Goal: Task Accomplishment & Management: Complete application form

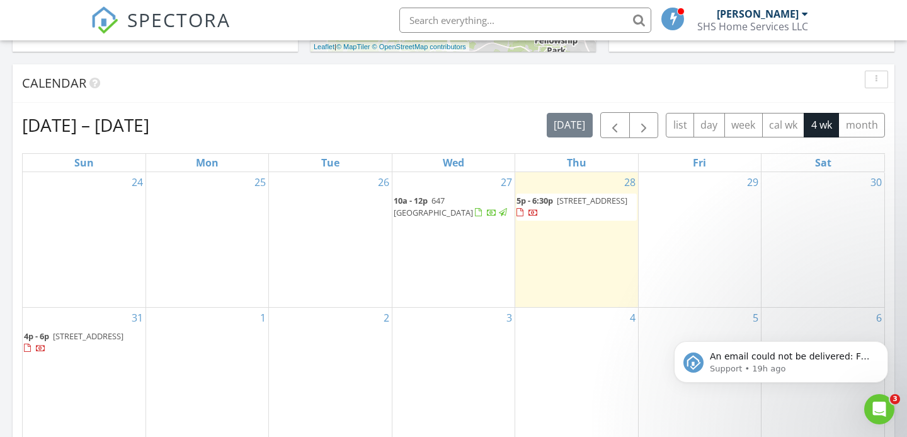
scroll to position [491, 0]
click at [884, 345] on icon "Dismiss notification" at bounding box center [884, 344] width 4 height 4
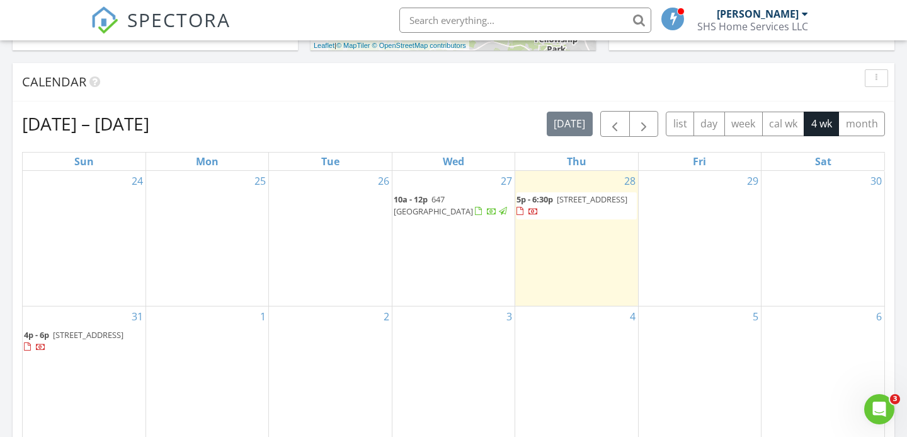
click at [693, 229] on div "29" at bounding box center [700, 238] width 122 height 135
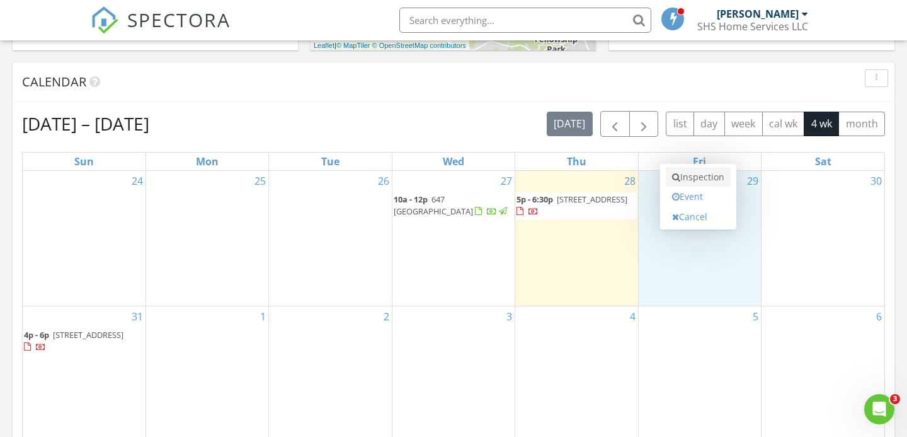
click at [698, 178] on link "Inspection" at bounding box center [698, 177] width 65 height 20
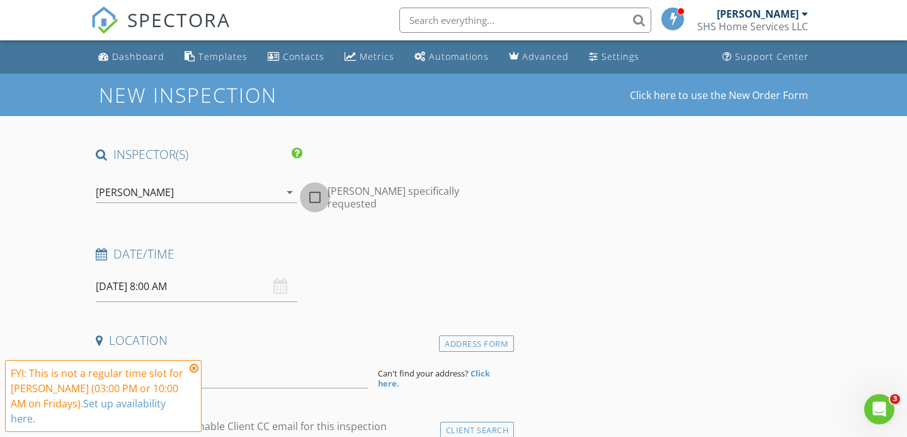
click at [310, 190] on div at bounding box center [314, 196] width 21 height 21
checkbox input "true"
click at [201, 285] on input "08/29/2025 8:00 AM" at bounding box center [197, 286] width 202 height 31
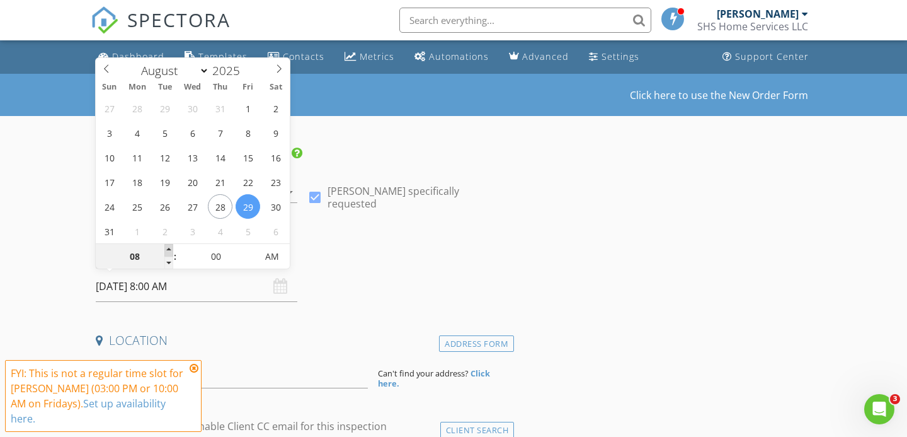
type input "09"
type input "08/29/2025 9:00 AM"
click at [168, 248] on span at bounding box center [168, 250] width 9 height 13
type input "10"
type input "[DATE] 10:00 AM"
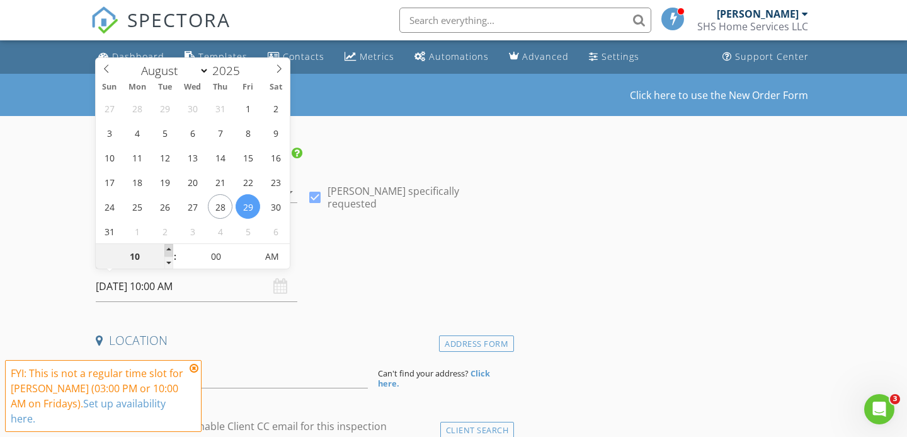
click at [168, 248] on span at bounding box center [168, 250] width 9 height 13
click at [321, 252] on h4 "Date/Time" at bounding box center [302, 254] width 413 height 16
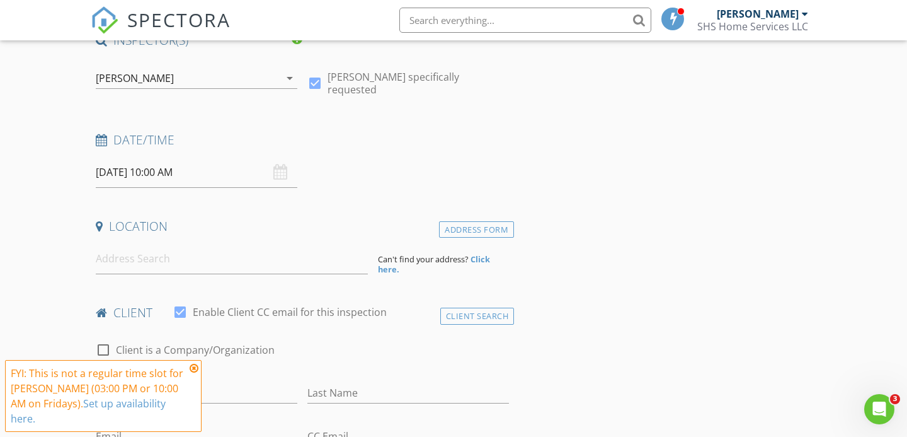
scroll to position [120, 0]
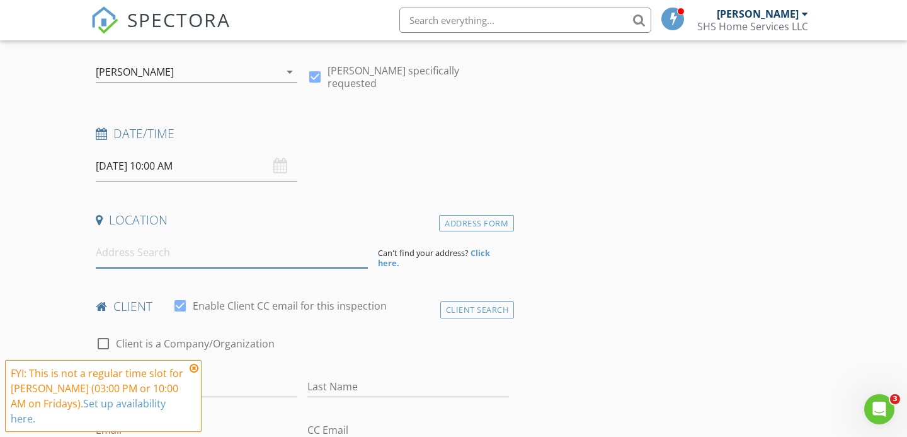
click at [153, 251] on input at bounding box center [232, 252] width 272 height 31
type input "1883 Lake Forest Lane, Orange Park, FL, USA"
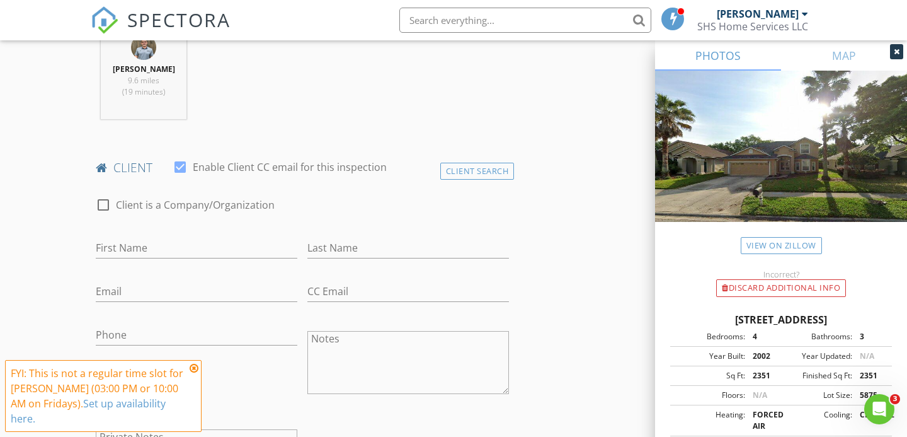
scroll to position [518, 0]
type input "[PERSON_NAME]"
type input "Greffet"
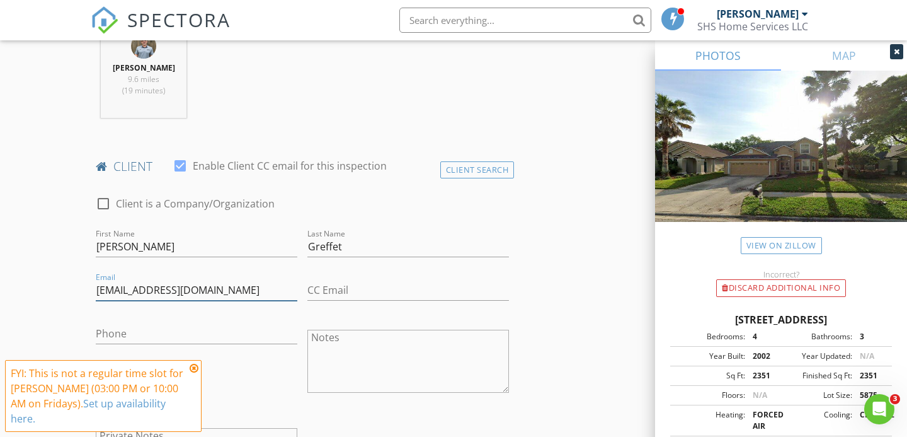
type input "[EMAIL_ADDRESS][DOMAIN_NAME]"
click at [175, 320] on div "Phone" at bounding box center [197, 336] width 202 height 41
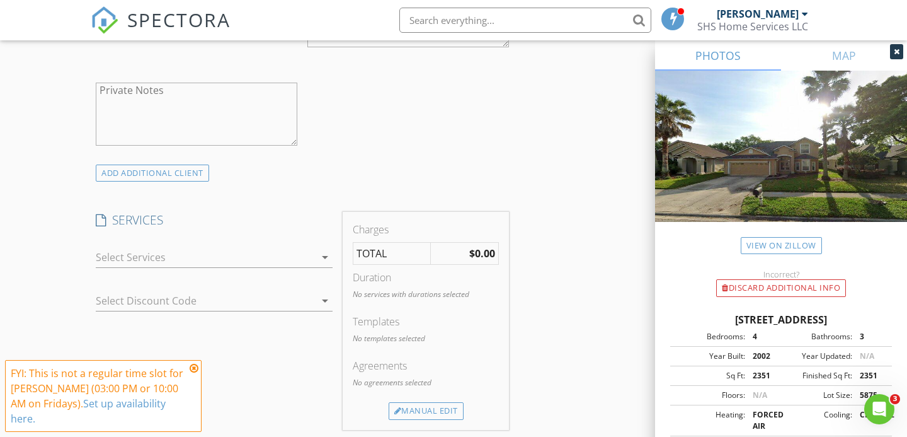
scroll to position [873, 0]
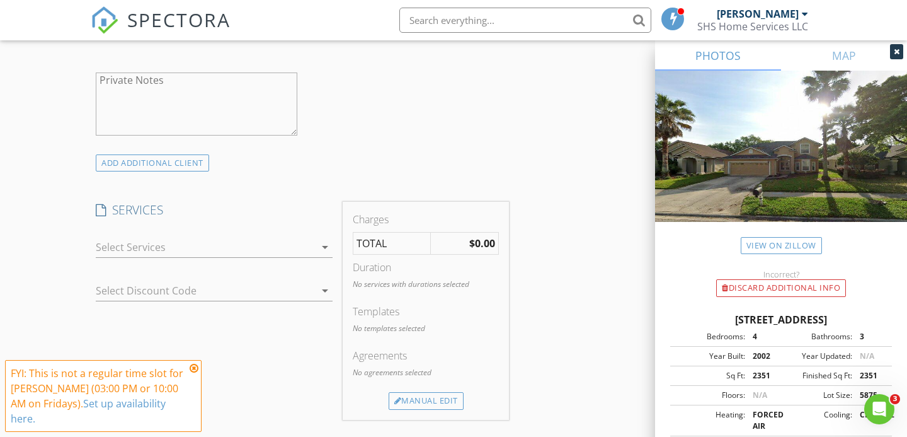
type input "[PHONE_NUMBER]"
click at [193, 246] on div at bounding box center [205, 247] width 219 height 20
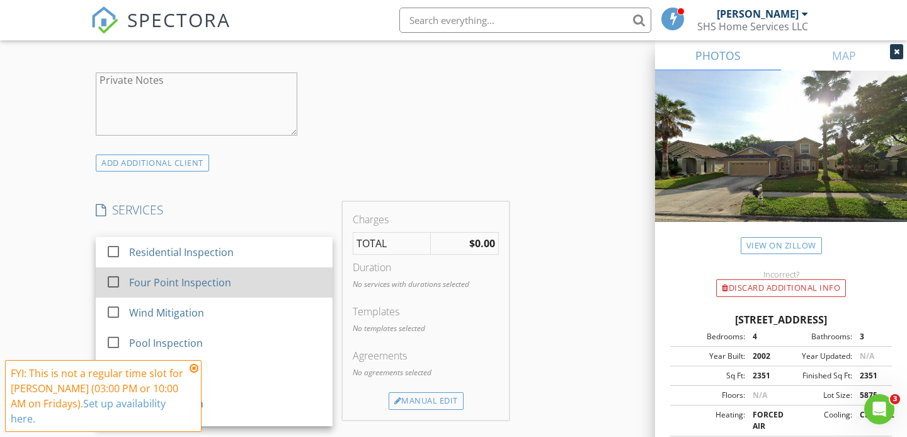
click at [110, 278] on div at bounding box center [113, 281] width 21 height 21
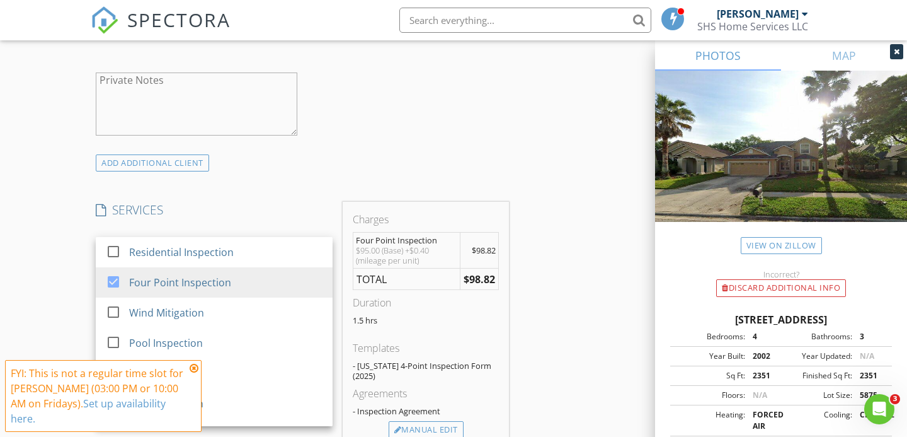
click at [62, 255] on div "New Inspection Click here to use the New Order Form INSPECTOR(S) check_box Josh…" at bounding box center [453, 321] width 907 height 2241
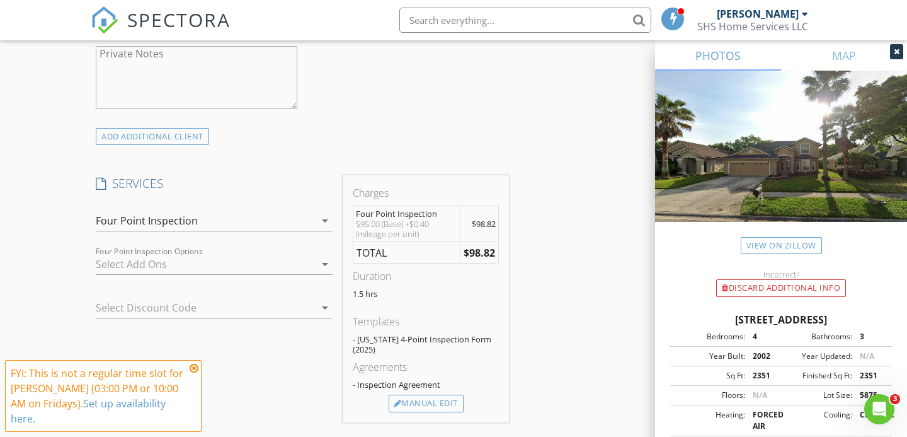
scroll to position [915, 0]
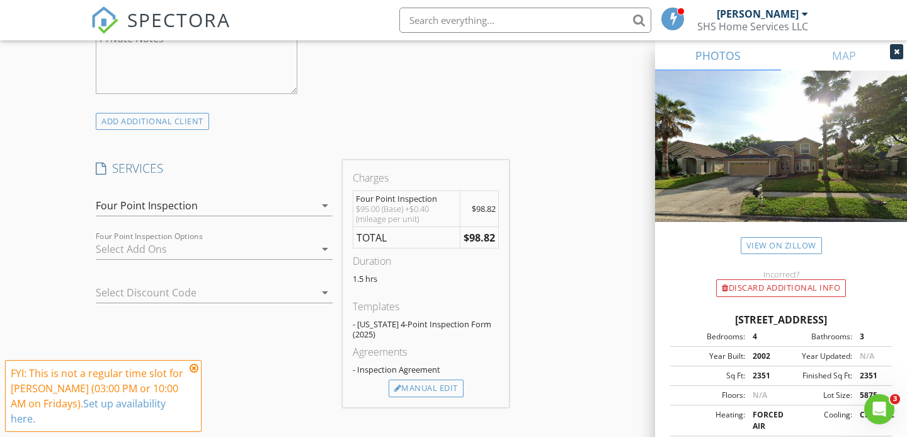
click at [162, 248] on div at bounding box center [205, 249] width 219 height 20
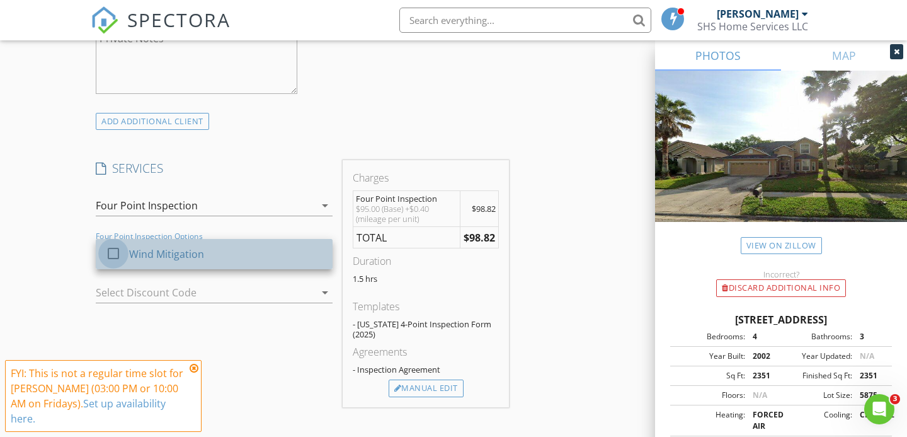
click at [113, 252] on div at bounding box center [113, 253] width 21 height 21
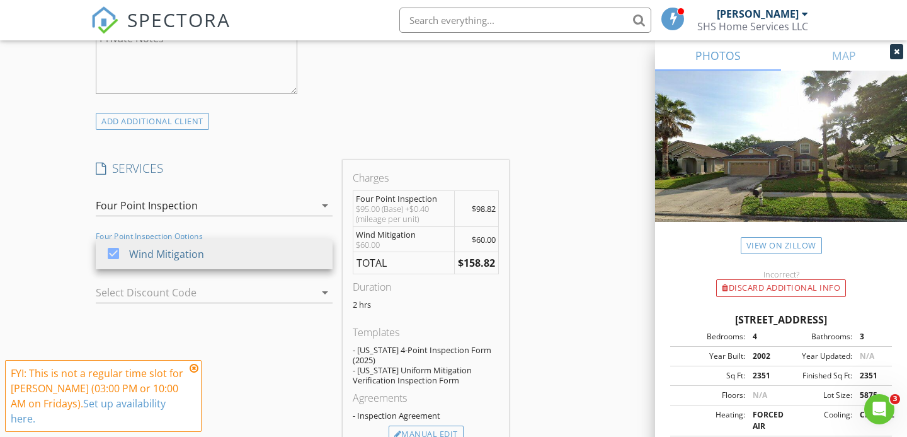
click at [571, 263] on div "INSPECTOR(S) check_box Joshua Warren PRIMARY Joshua Warren arrow_drop_down chec…" at bounding box center [454, 323] width 726 height 2184
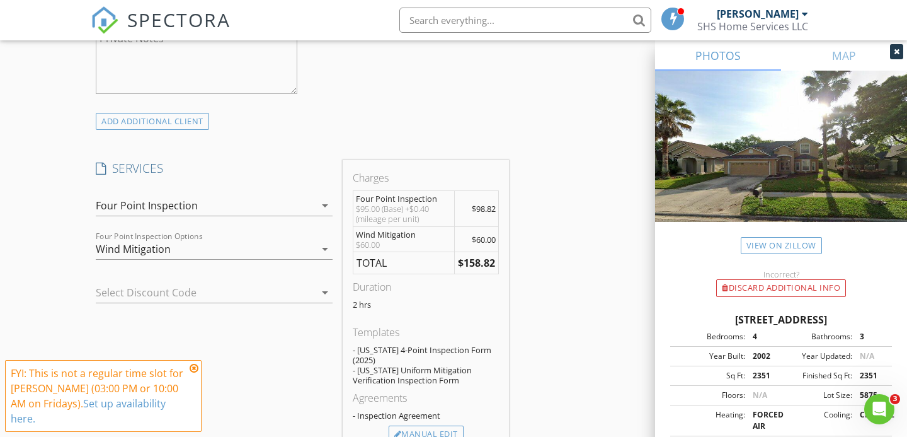
click at [571, 263] on div "INSPECTOR(S) check_box Joshua Warren PRIMARY Joshua Warren arrow_drop_down chec…" at bounding box center [454, 323] width 726 height 2184
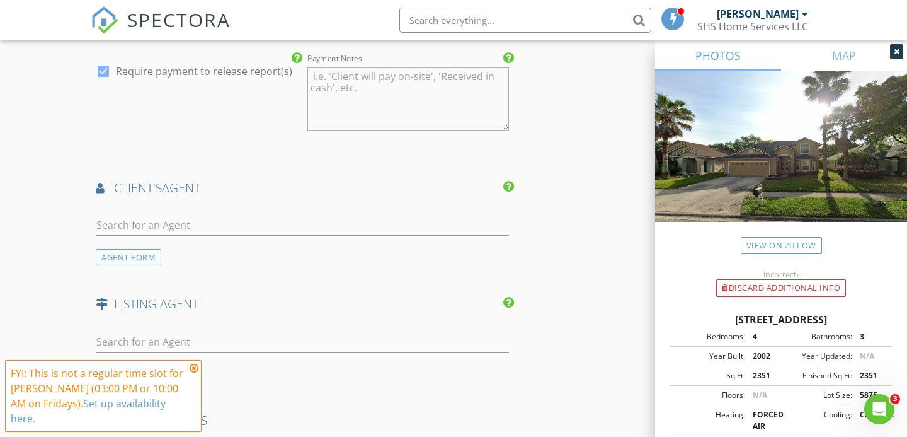
scroll to position [1470, 0]
click at [268, 220] on input "text" at bounding box center [302, 223] width 413 height 21
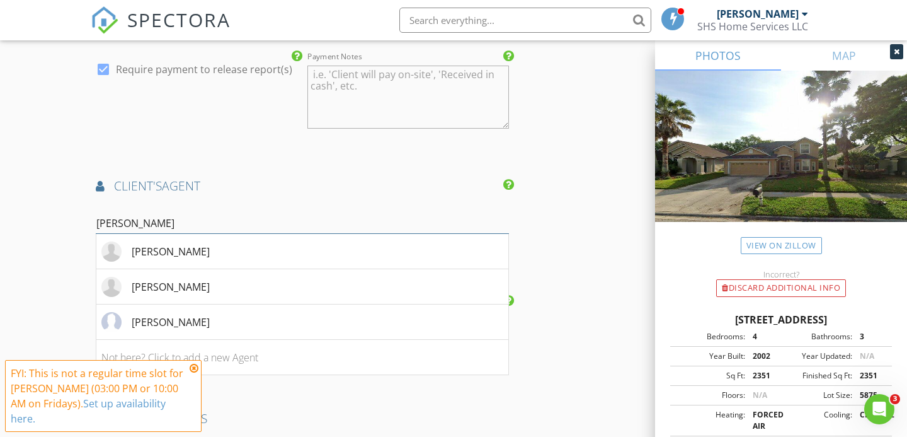
type input "Jackson"
drag, startPoint x: 268, startPoint y: 220, endPoint x: 159, endPoint y: 282, distance: 125.3
click at [159, 282] on div "[PERSON_NAME]" at bounding box center [171, 286] width 78 height 15
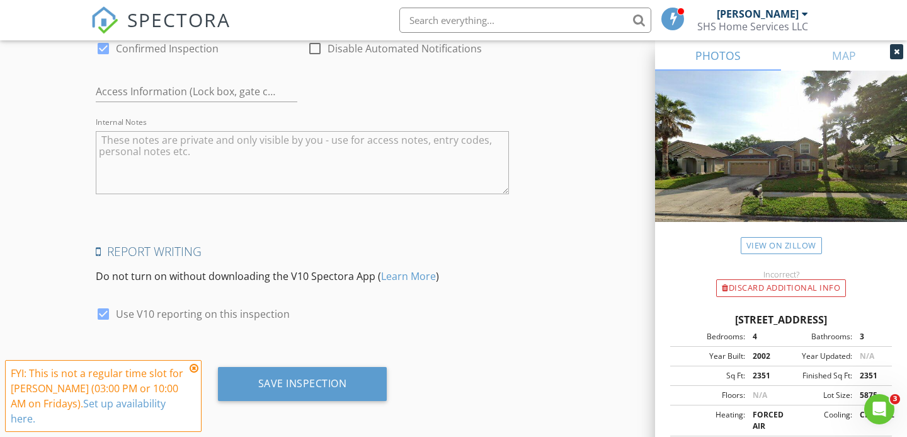
scroll to position [2206, 0]
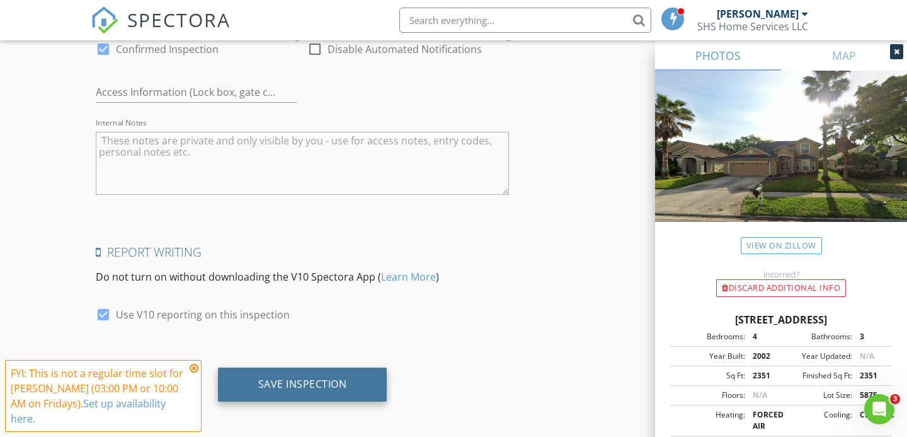
click at [283, 368] on div "Save Inspection" at bounding box center [302, 384] width 169 height 34
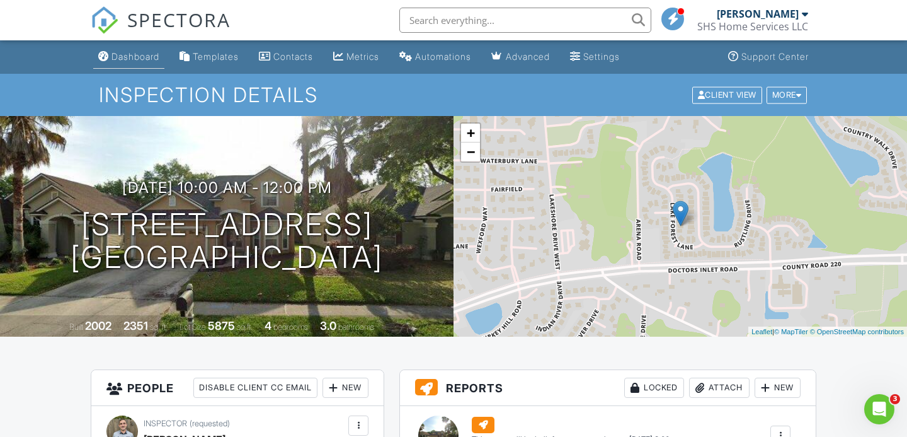
click at [128, 57] on div "Dashboard" at bounding box center [136, 56] width 48 height 11
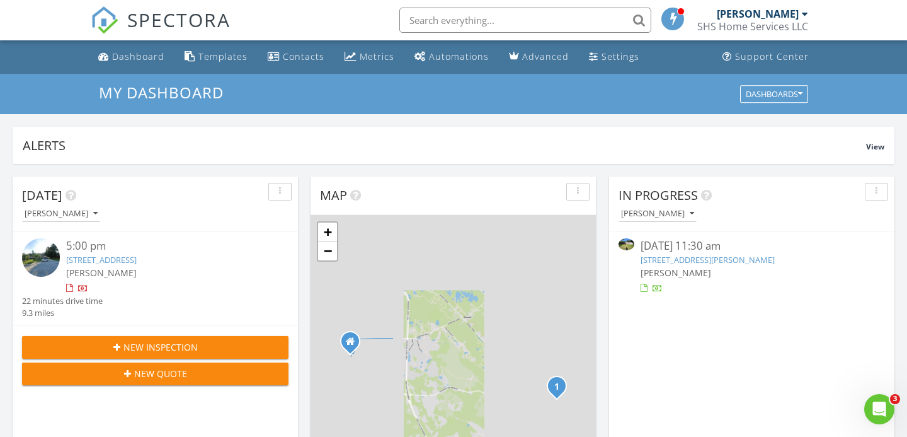
scroll to position [1147, 908]
